Goal: Transaction & Acquisition: Purchase product/service

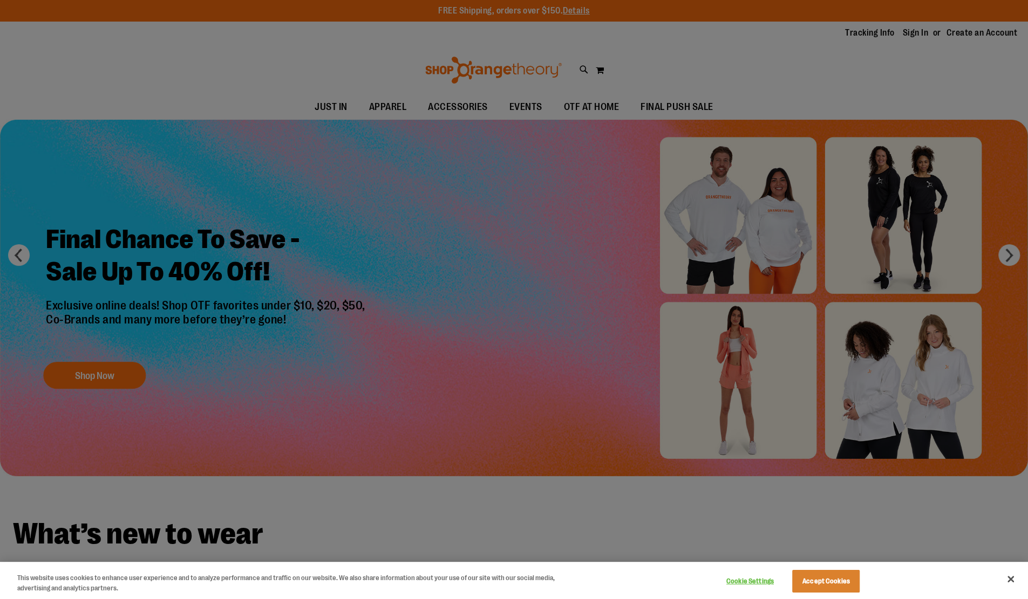
click at [329, 105] on div at bounding box center [514, 299] width 1028 height 599
click at [1010, 254] on div at bounding box center [514, 299] width 1028 height 599
click at [1013, 268] on div at bounding box center [514, 299] width 1028 height 599
click at [1014, 250] on div at bounding box center [514, 299] width 1028 height 599
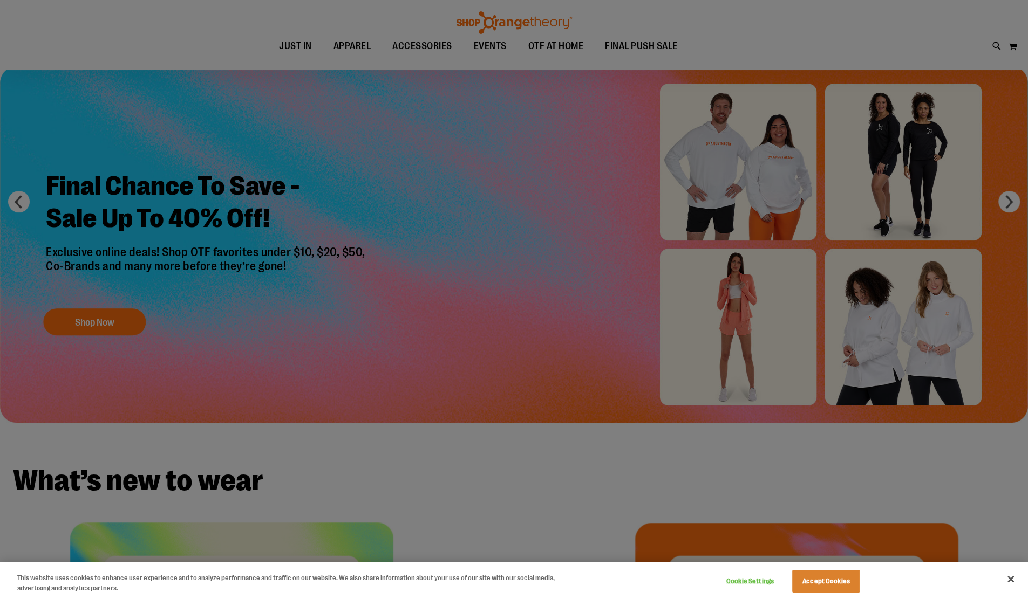
scroll to position [56, 0]
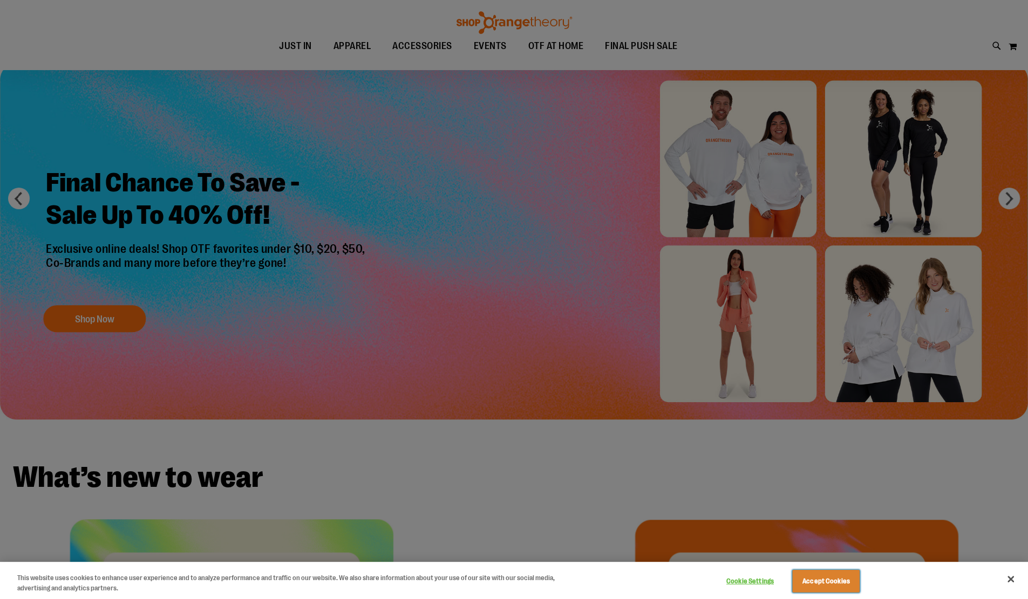
click at [817, 589] on button "Accept Cookies" at bounding box center [825, 581] width 67 height 23
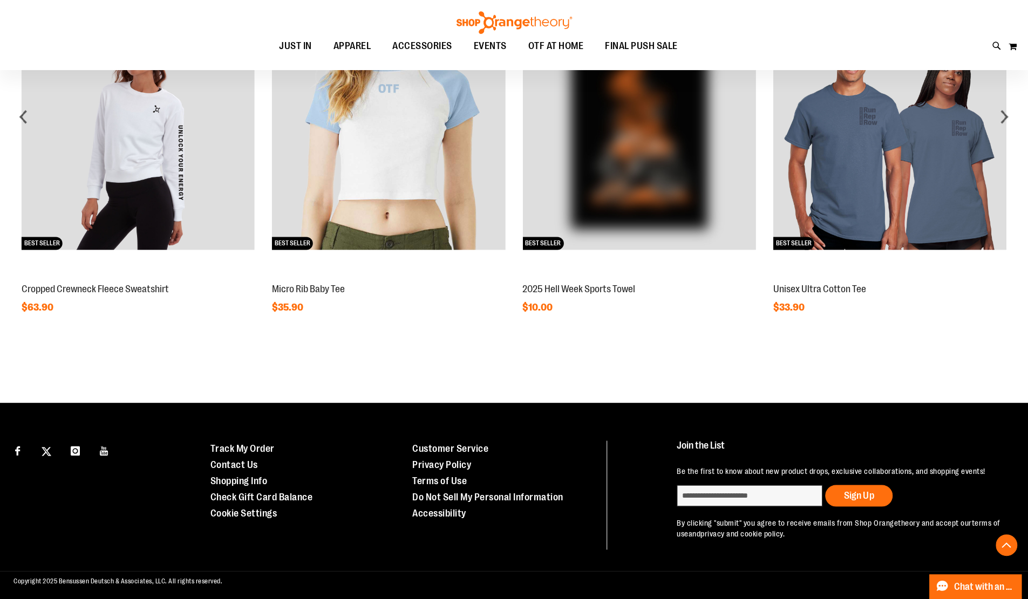
scroll to position [1036, 0]
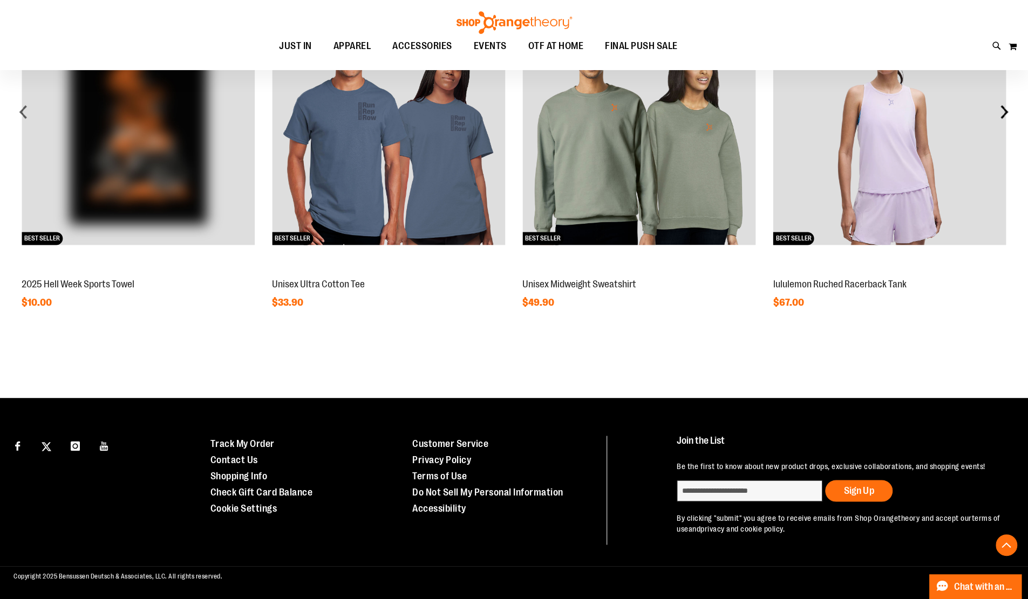
click at [1004, 104] on div "next" at bounding box center [1004, 112] width 22 height 22
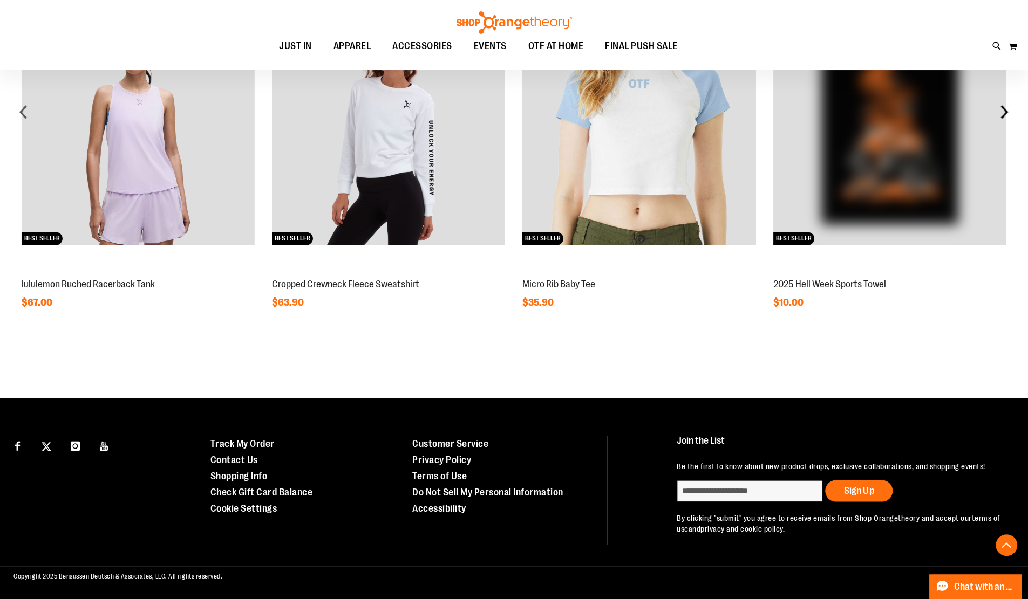
click at [1007, 104] on div "next" at bounding box center [1004, 112] width 22 height 22
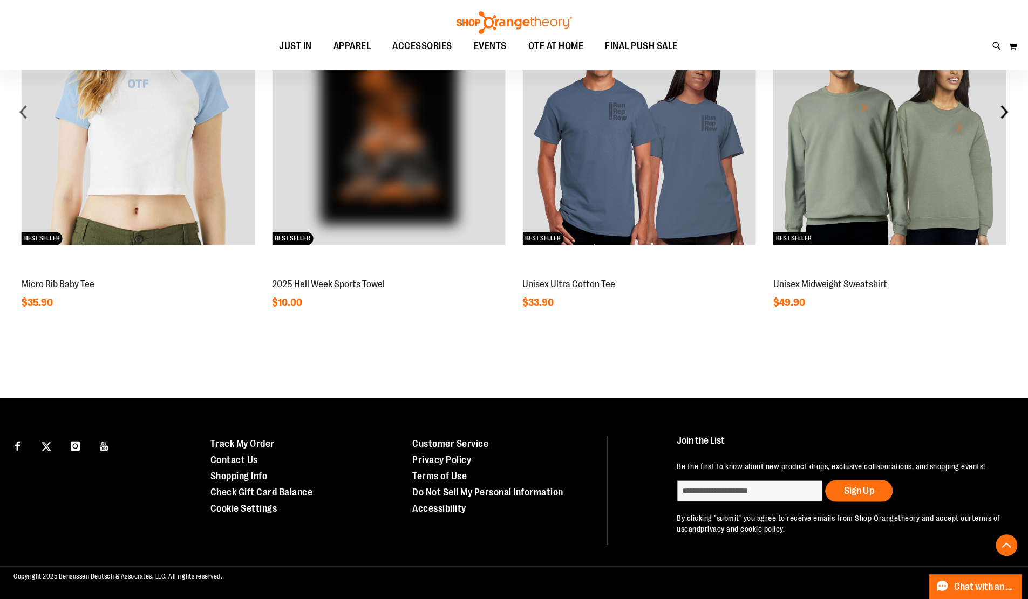
click at [1010, 104] on div "next" at bounding box center [1004, 112] width 22 height 22
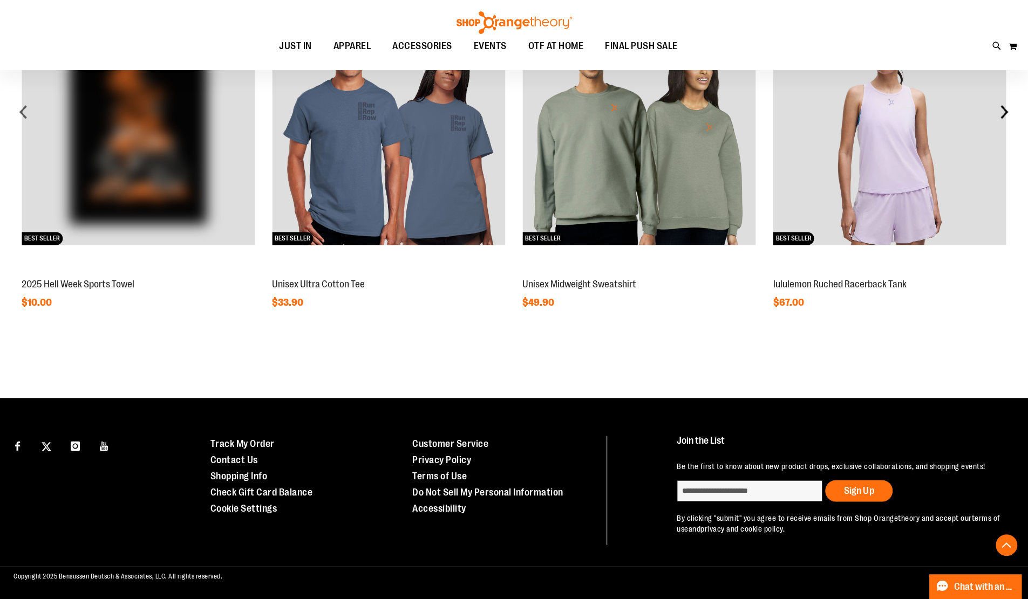
click at [1006, 105] on div "next" at bounding box center [1004, 112] width 22 height 22
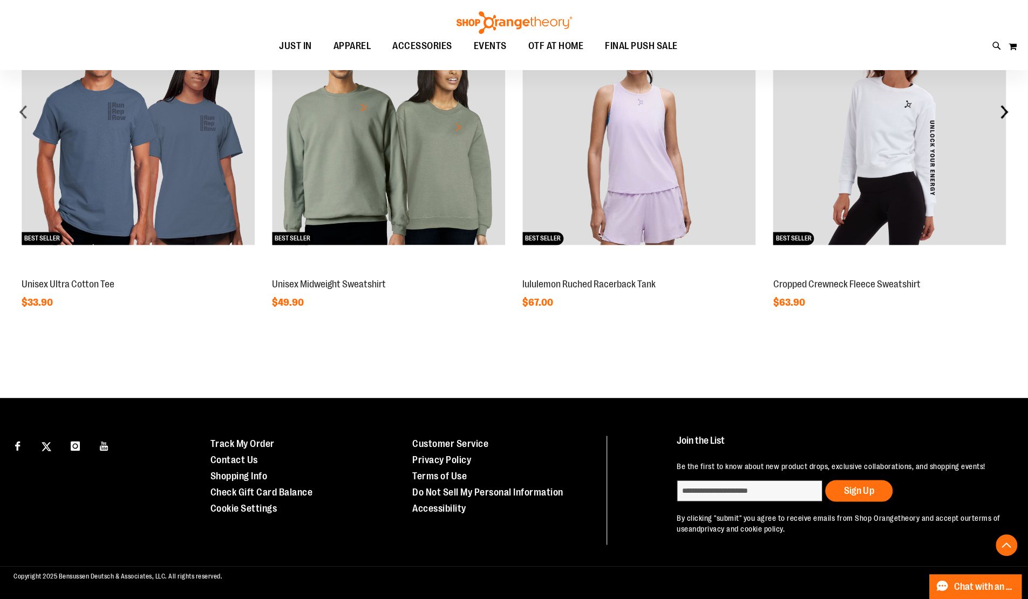
click at [1008, 101] on div "next" at bounding box center [1004, 112] width 22 height 22
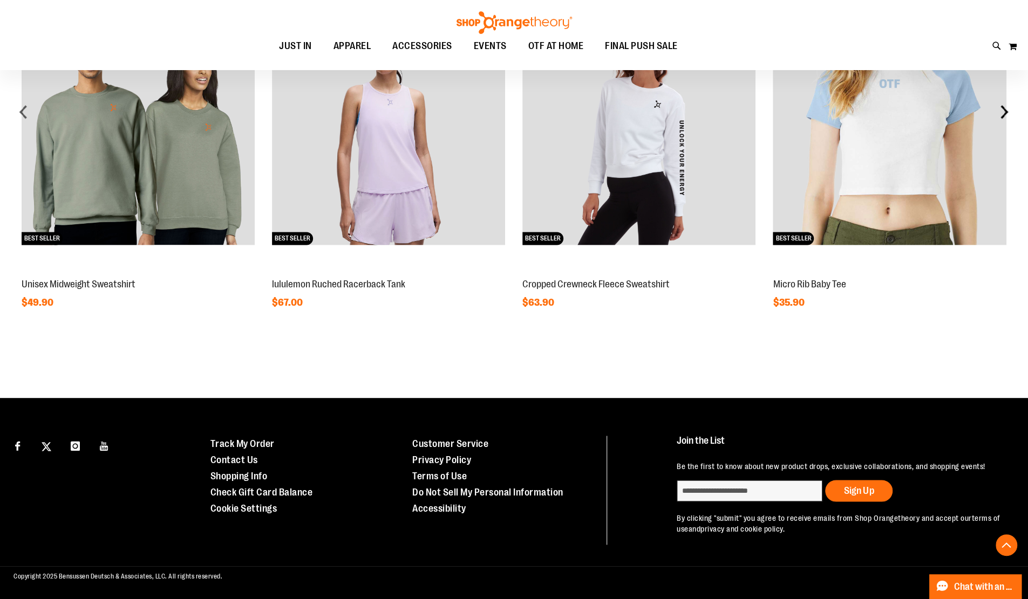
click at [1003, 107] on div "next" at bounding box center [1004, 112] width 22 height 22
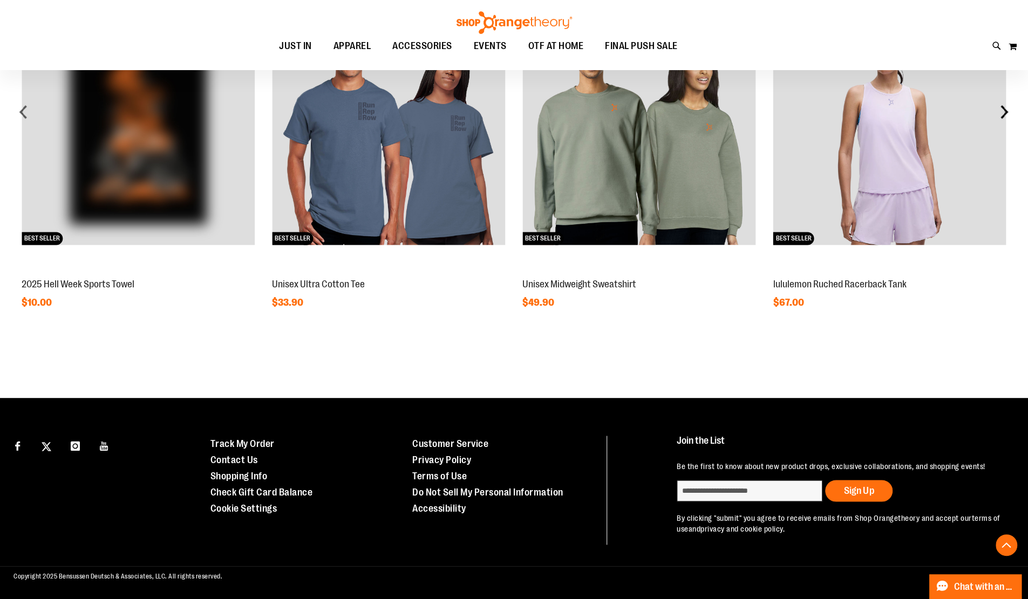
click at [1008, 101] on div "next" at bounding box center [1004, 112] width 22 height 22
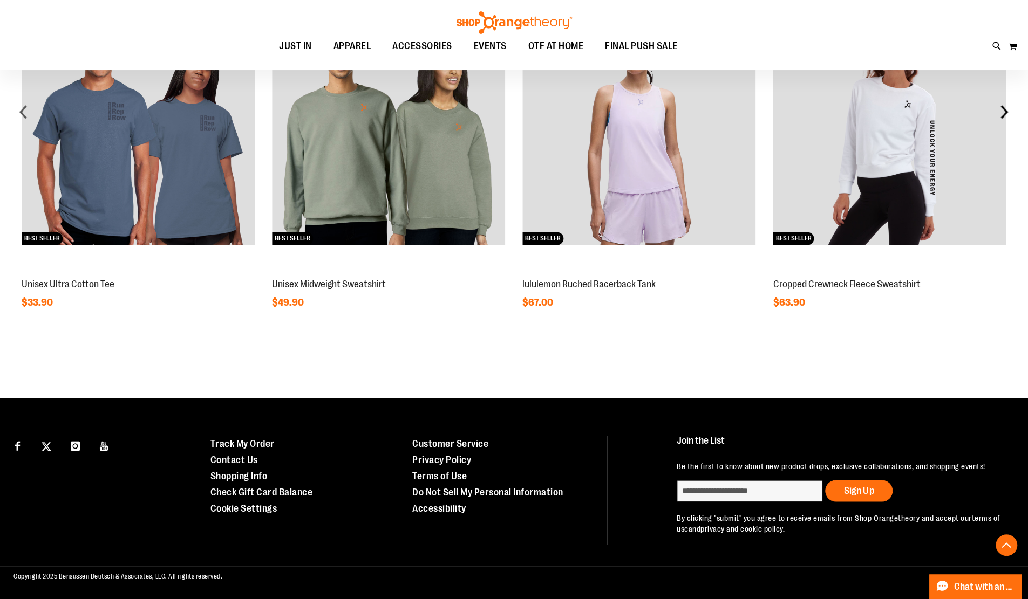
click at [1011, 101] on div "next" at bounding box center [1004, 112] width 22 height 22
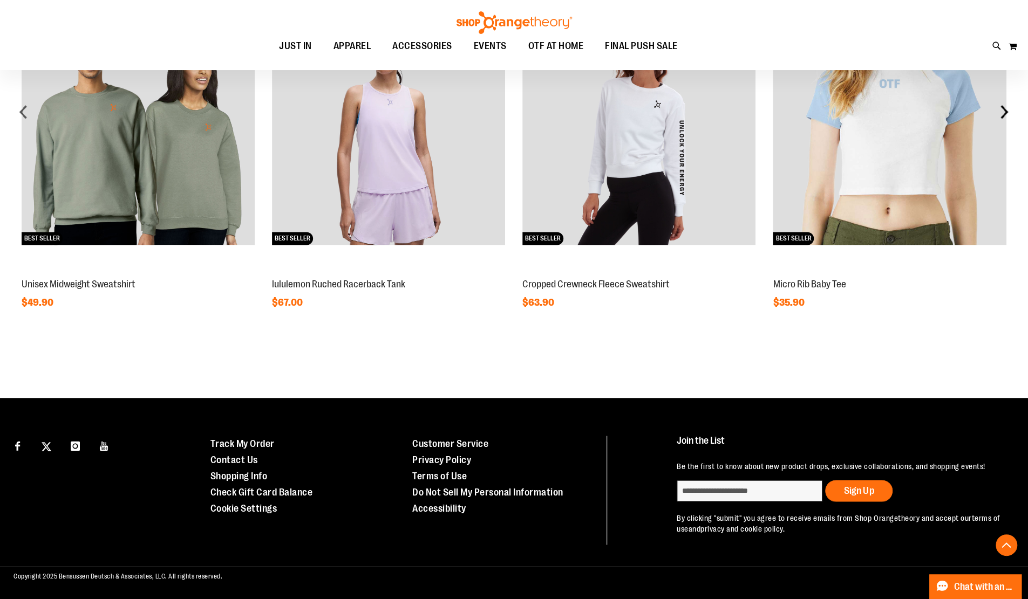
click at [1009, 104] on div "next" at bounding box center [1004, 112] width 22 height 22
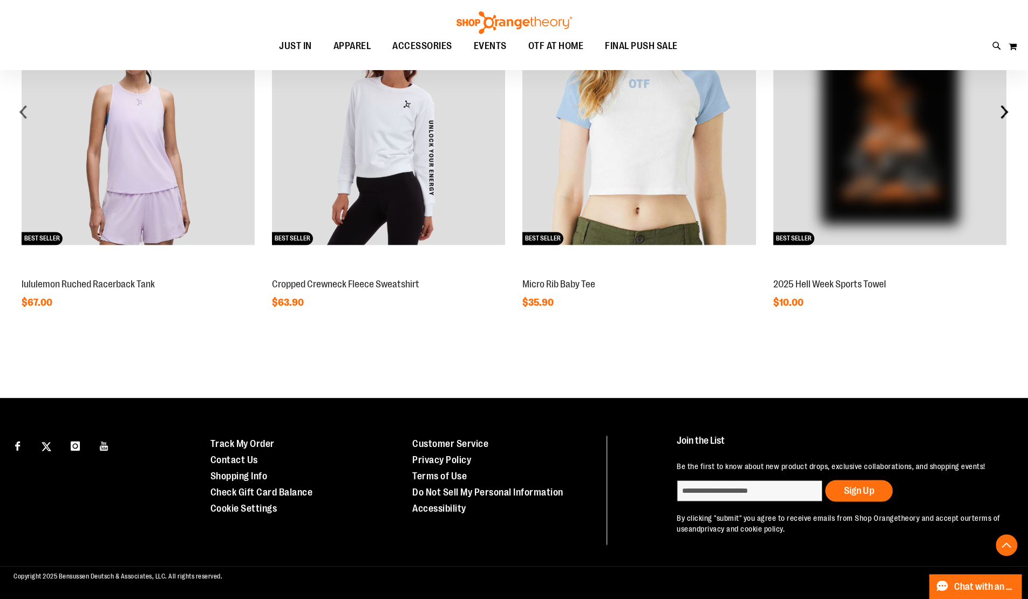
click at [1005, 101] on div "next" at bounding box center [1004, 112] width 22 height 22
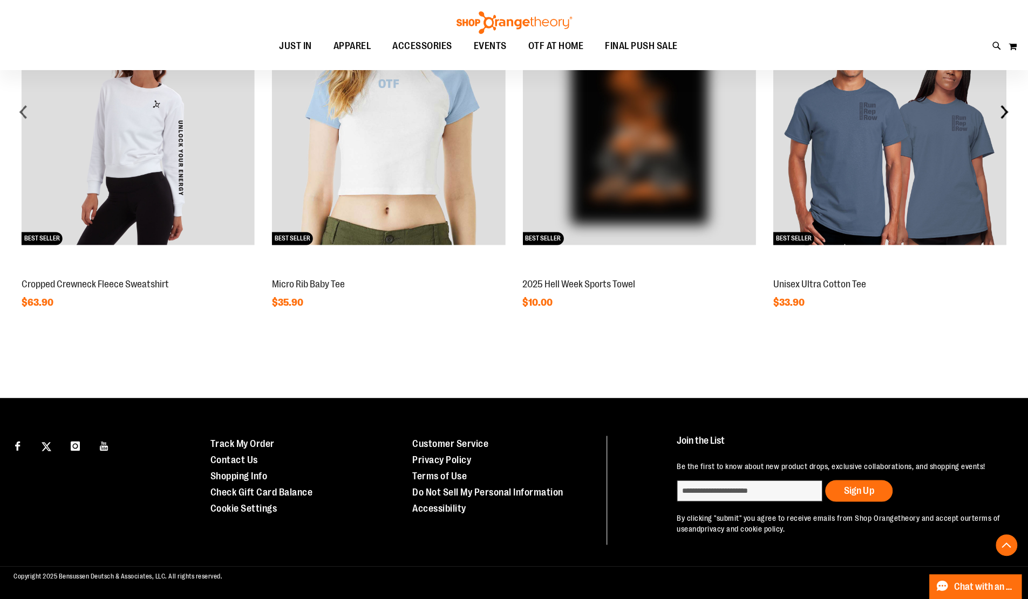
click at [1006, 101] on div "next" at bounding box center [1004, 112] width 22 height 22
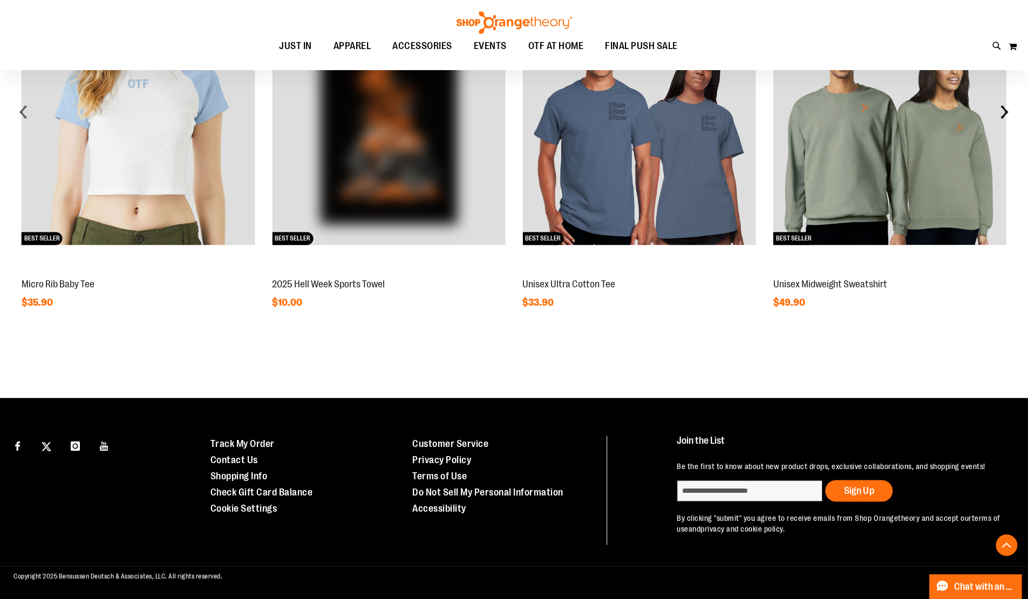
click at [1007, 101] on div "next" at bounding box center [1004, 112] width 22 height 22
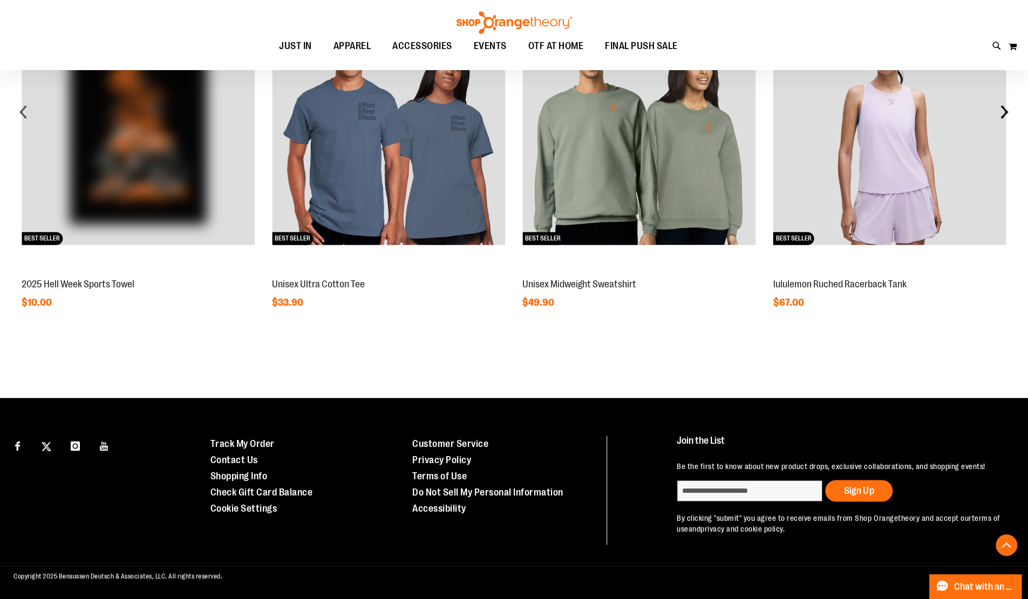
click at [1008, 101] on div "next" at bounding box center [1004, 112] width 22 height 22
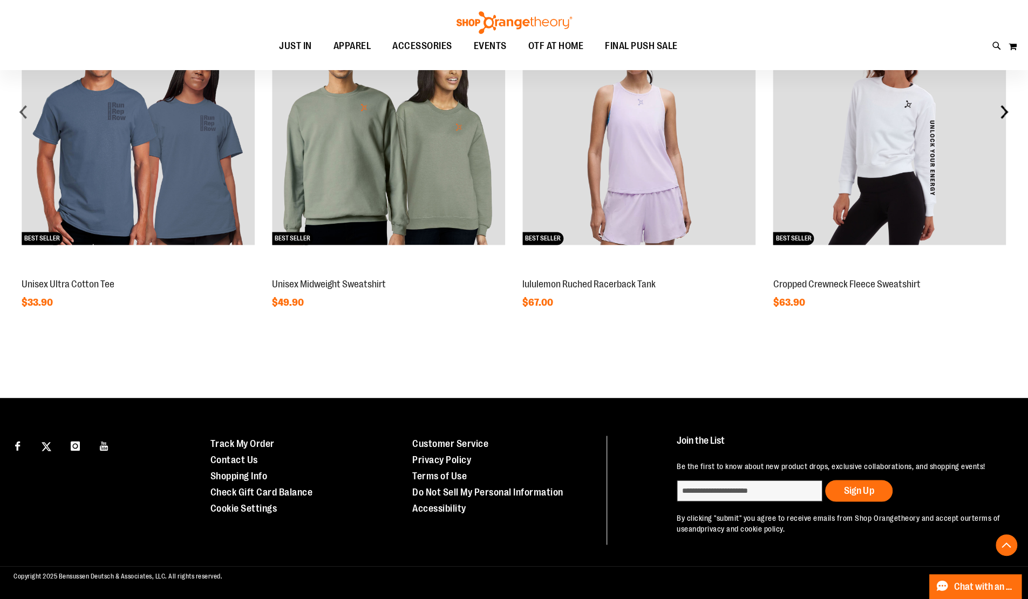
click at [1008, 101] on div "next" at bounding box center [1004, 112] width 22 height 22
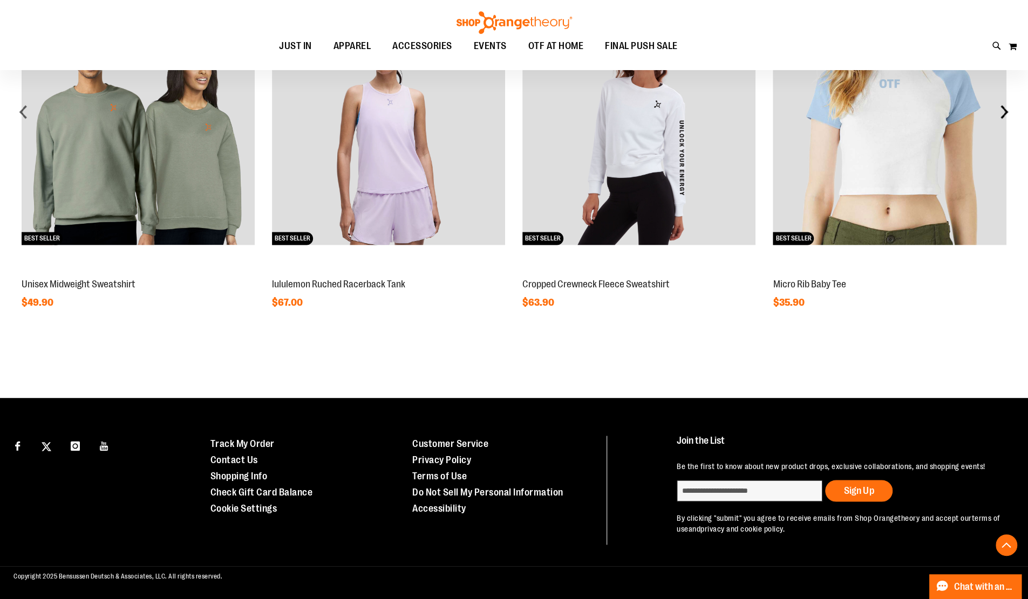
click at [999, 101] on div "next" at bounding box center [1004, 112] width 22 height 22
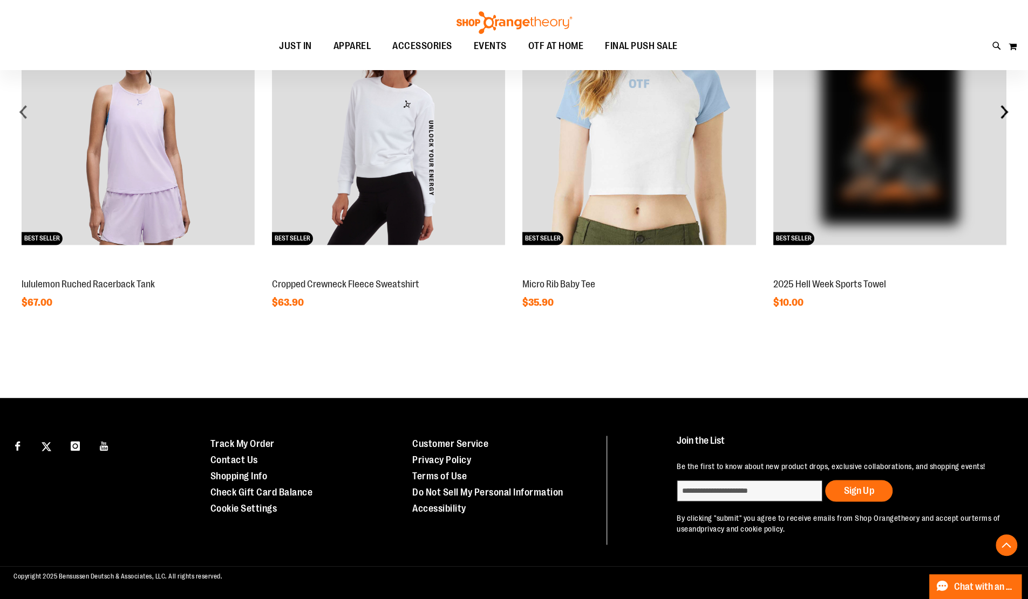
click at [1005, 104] on div "next" at bounding box center [1004, 112] width 22 height 22
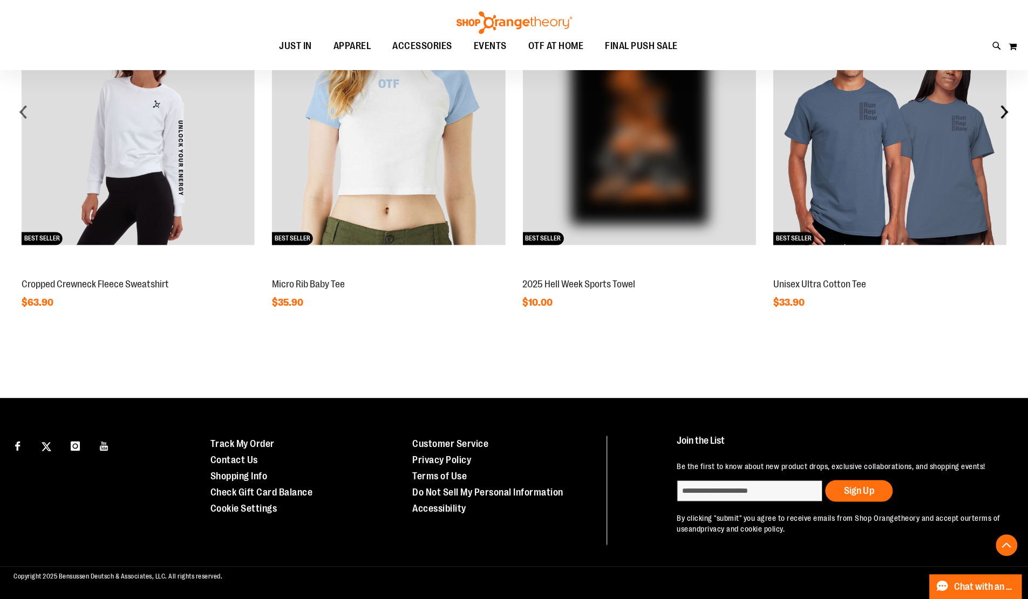
click at [1010, 102] on div "next" at bounding box center [1004, 112] width 22 height 22
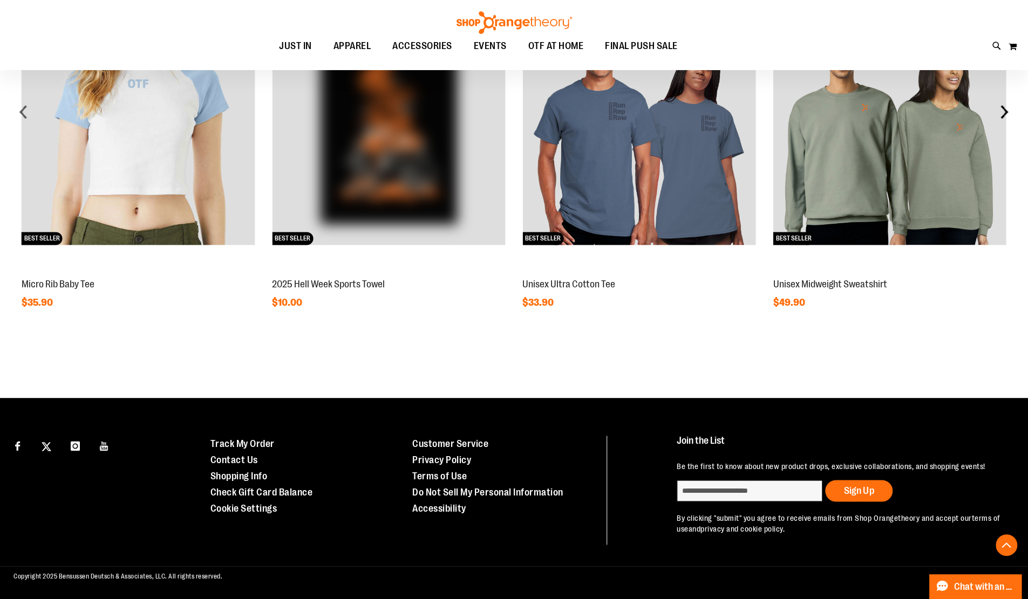
click at [1005, 107] on div "next" at bounding box center [1004, 112] width 22 height 22
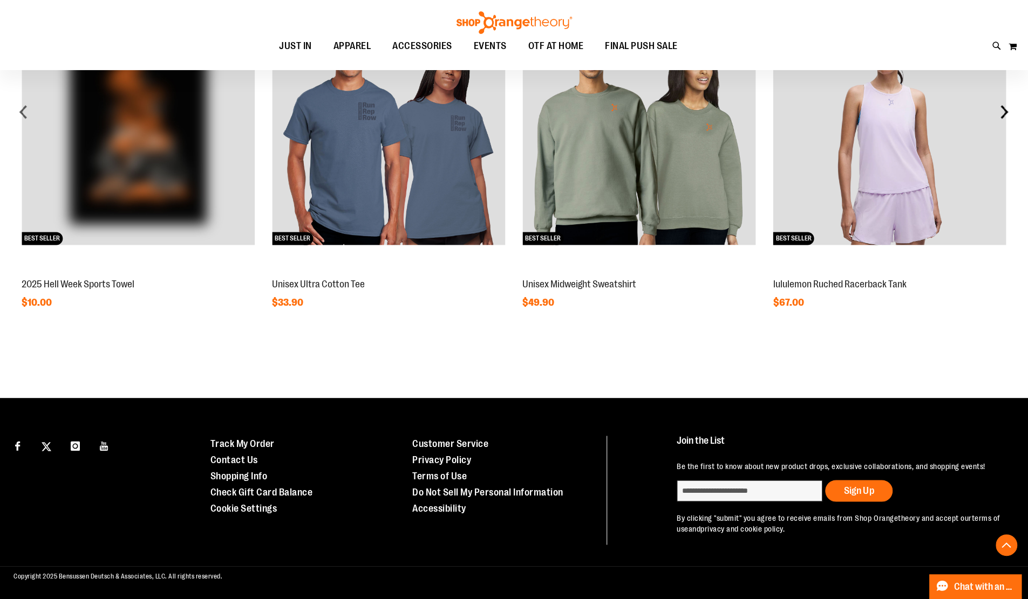
click at [1004, 109] on div "next" at bounding box center [1004, 112] width 22 height 22
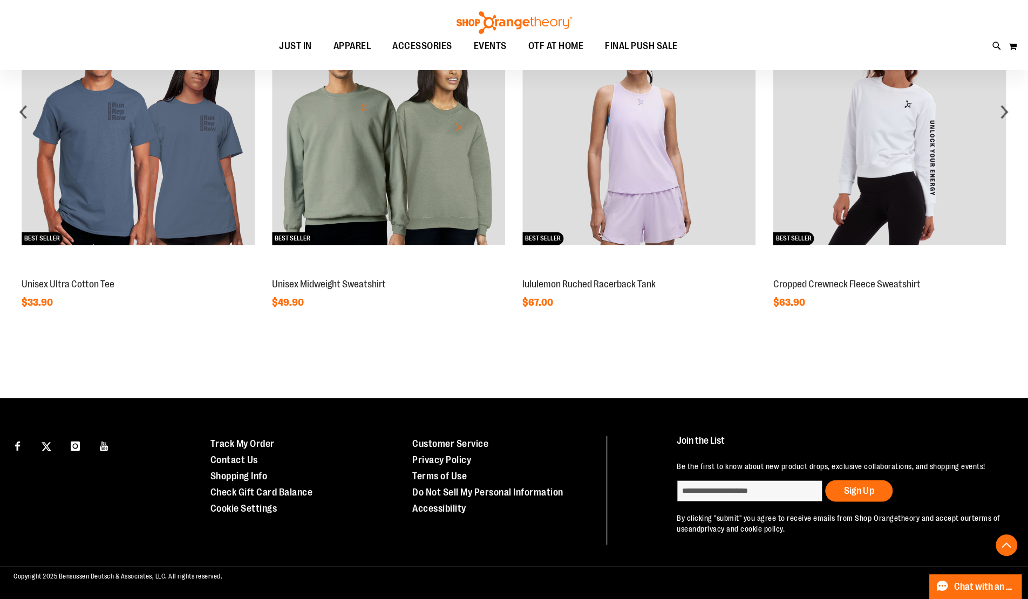
click at [701, 34] on ul "JUST IN JUST IN Balanced Basics New for Women New for Men New Accessories New B…" at bounding box center [478, 46] width 908 height 25
click at [638, 62] on div "Toggle Nav Search Popular Suggestions Advanced Search" at bounding box center [514, 35] width 1028 height 70
click at [641, 46] on span "FINAL PUSH SALE" at bounding box center [641, 46] width 73 height 24
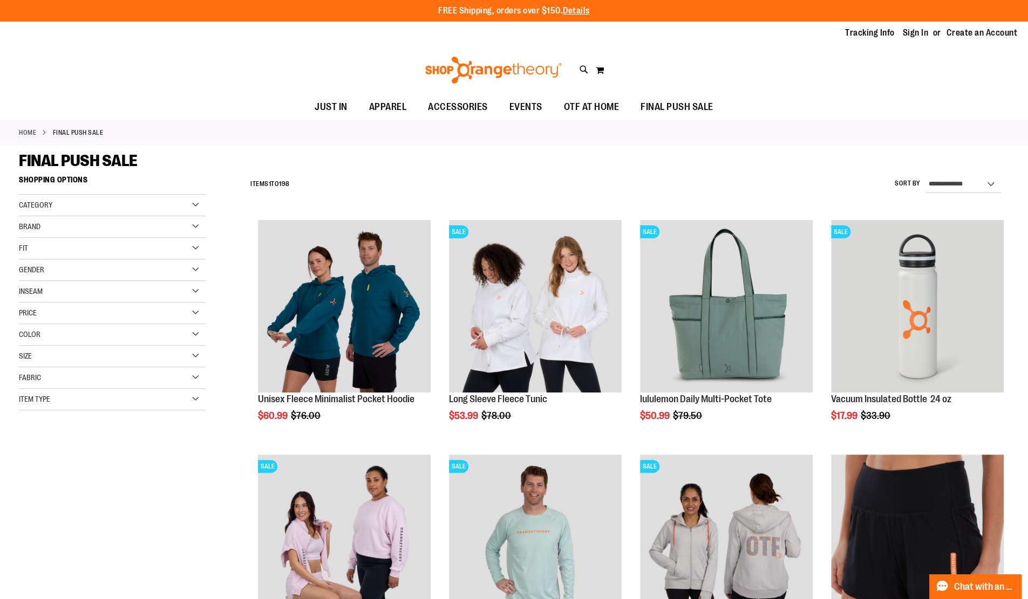
click at [196, 399] on div "Item Type" at bounding box center [112, 400] width 187 height 22
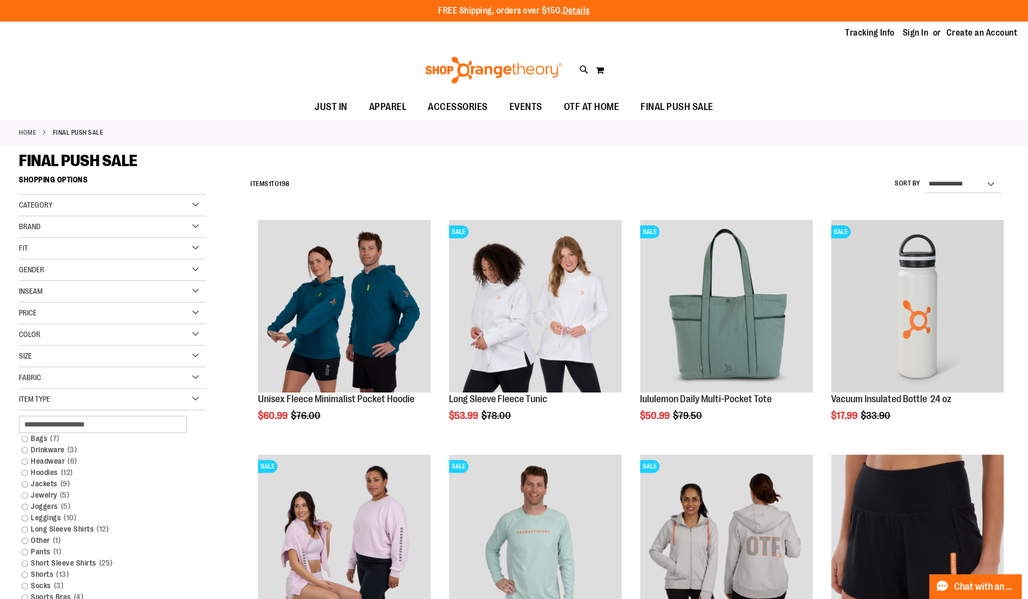
click at [195, 205] on div "Category" at bounding box center [112, 206] width 187 height 22
click at [195, 290] on div "Brand" at bounding box center [112, 292] width 187 height 22
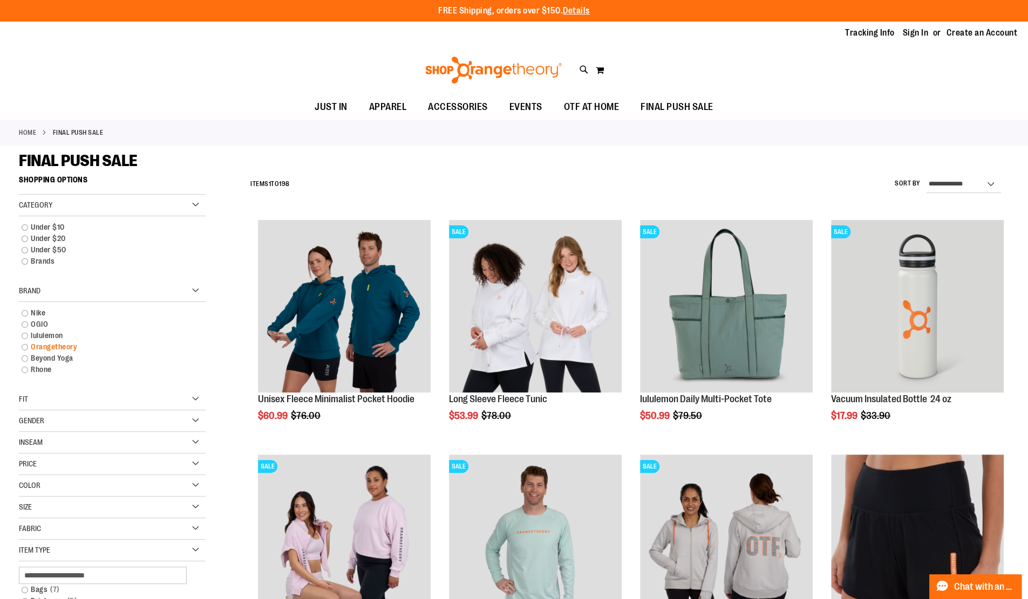
click at [52, 348] on link "Orangetheory" at bounding box center [105, 347] width 179 height 11
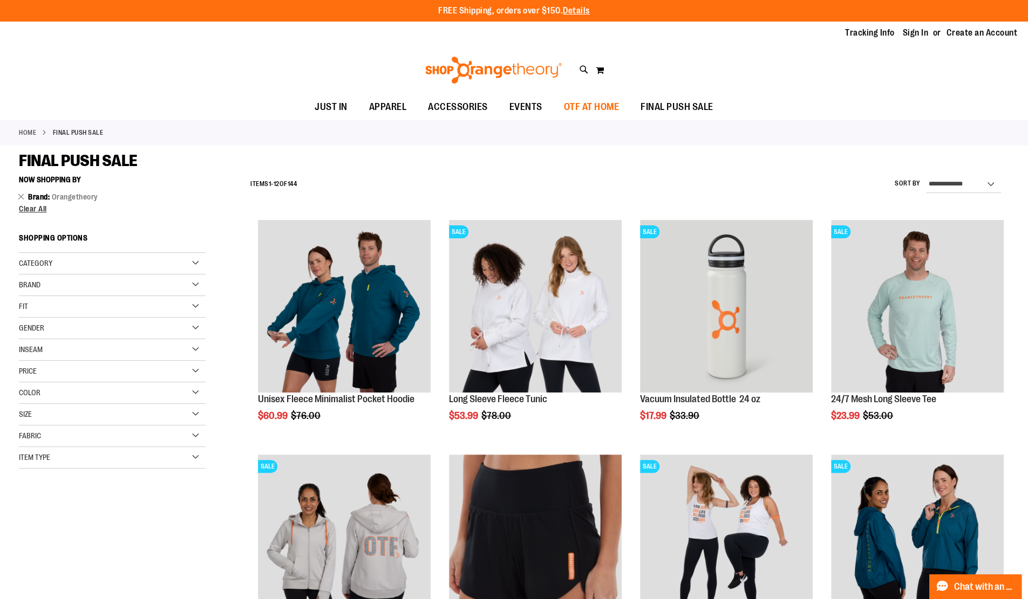
click at [588, 103] on span "OTF AT HOME" at bounding box center [592, 107] width 56 height 24
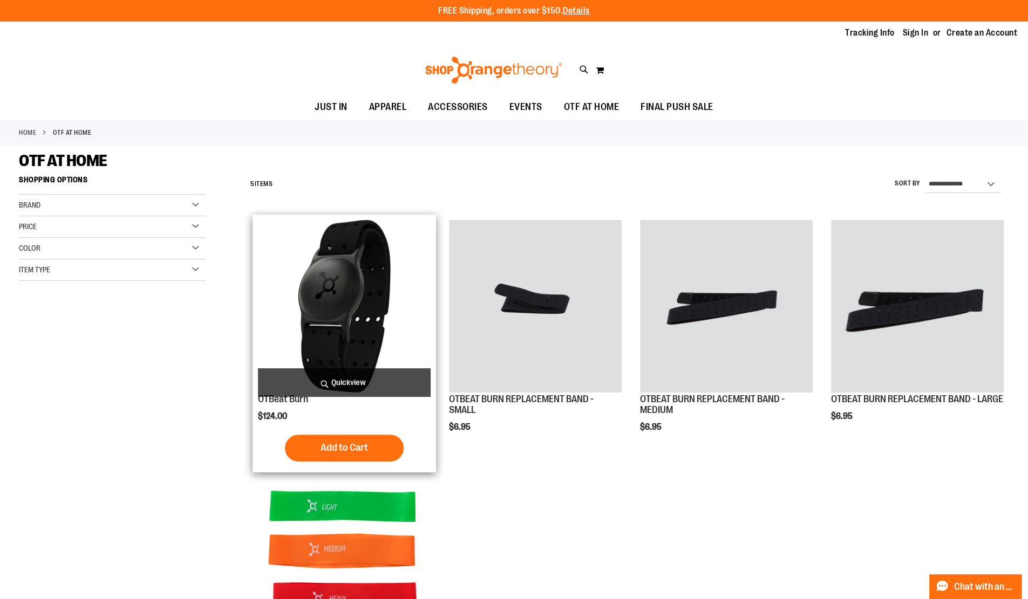
click at [350, 346] on img "product" at bounding box center [344, 306] width 173 height 173
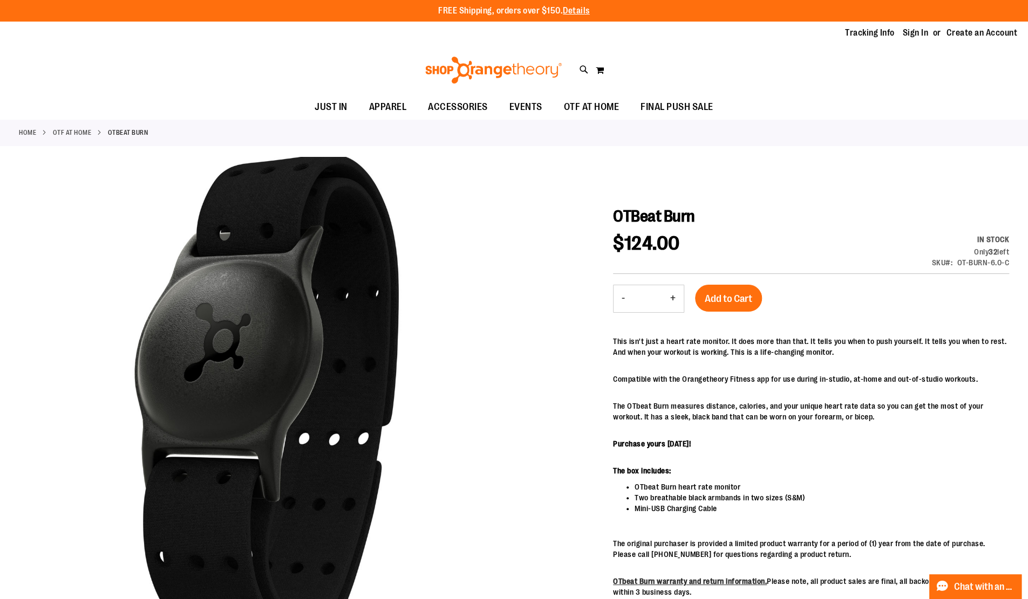
click at [278, 25] on div "Tracking Info Sign In Return to Procurement Create an Account" at bounding box center [514, 33] width 1028 height 23
click at [285, 29] on div "Tracking Info Sign In Return to Procurement Create an Account" at bounding box center [514, 33] width 1028 height 23
click at [795, 422] on div "This isn't just a heart rate monitor. It does more than that. It tells you when…" at bounding box center [811, 485] width 396 height 299
drag, startPoint x: 575, startPoint y: 248, endPoint x: 506, endPoint y: 176, distance: 100.4
